Goal: Find contact information: Find contact information

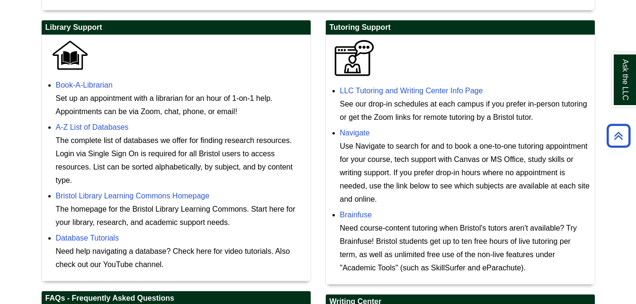
scroll to position [264, 0]
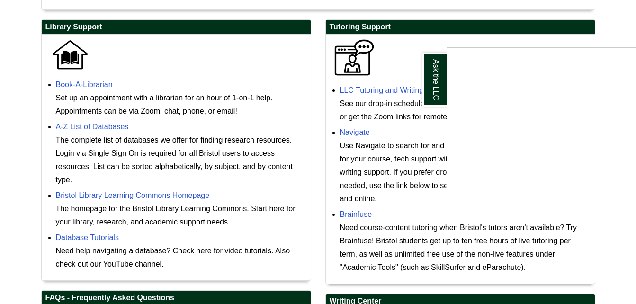
click at [381, 90] on div "Ask the LLC" at bounding box center [318, 152] width 636 height 304
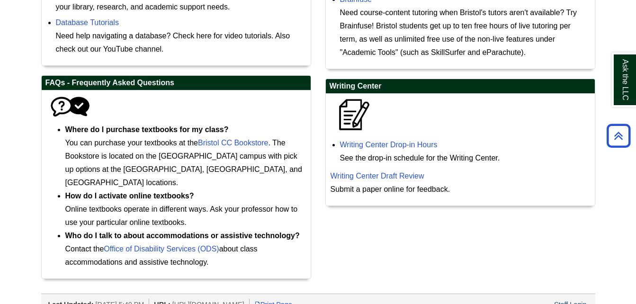
scroll to position [480, 0]
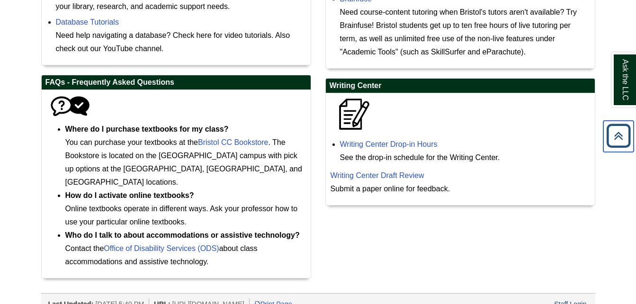
click at [608, 132] on icon "Back to Top" at bounding box center [618, 136] width 30 height 30
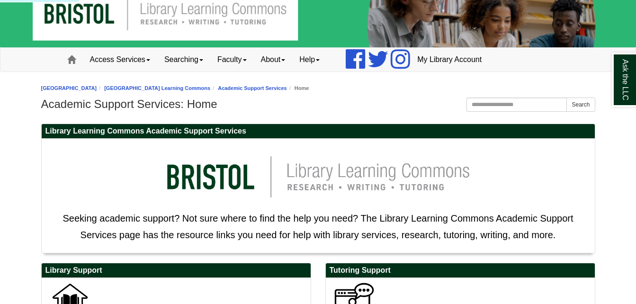
scroll to position [0, 0]
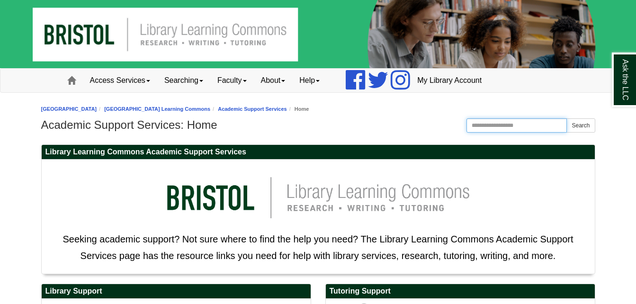
click at [485, 127] on input "Search the Website" at bounding box center [516, 125] width 101 height 14
type input "**********"
click at [566, 118] on button "Search" at bounding box center [580, 125] width 28 height 14
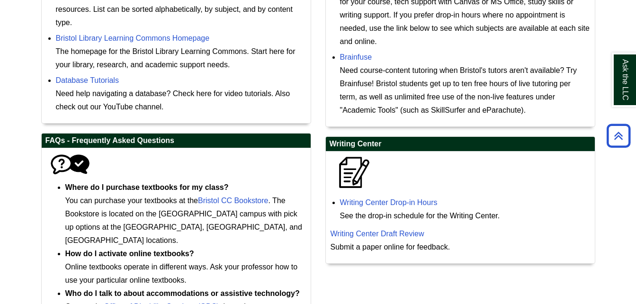
scroll to position [480, 0]
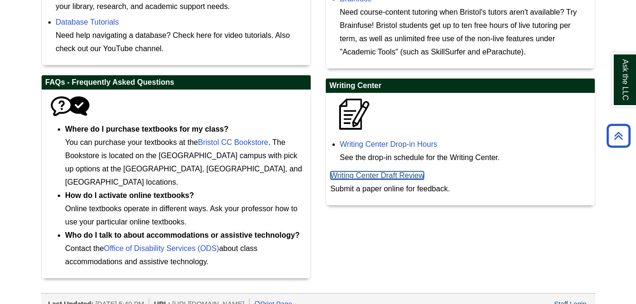
click at [384, 172] on link "Writing Center Draft Review" at bounding box center [377, 175] width 94 height 8
click at [377, 171] on link "Writing Center Draft Review" at bounding box center [377, 175] width 94 height 8
click at [374, 176] on link "Writing Center Draft Review" at bounding box center [377, 175] width 94 height 8
